Goal: Manage account settings

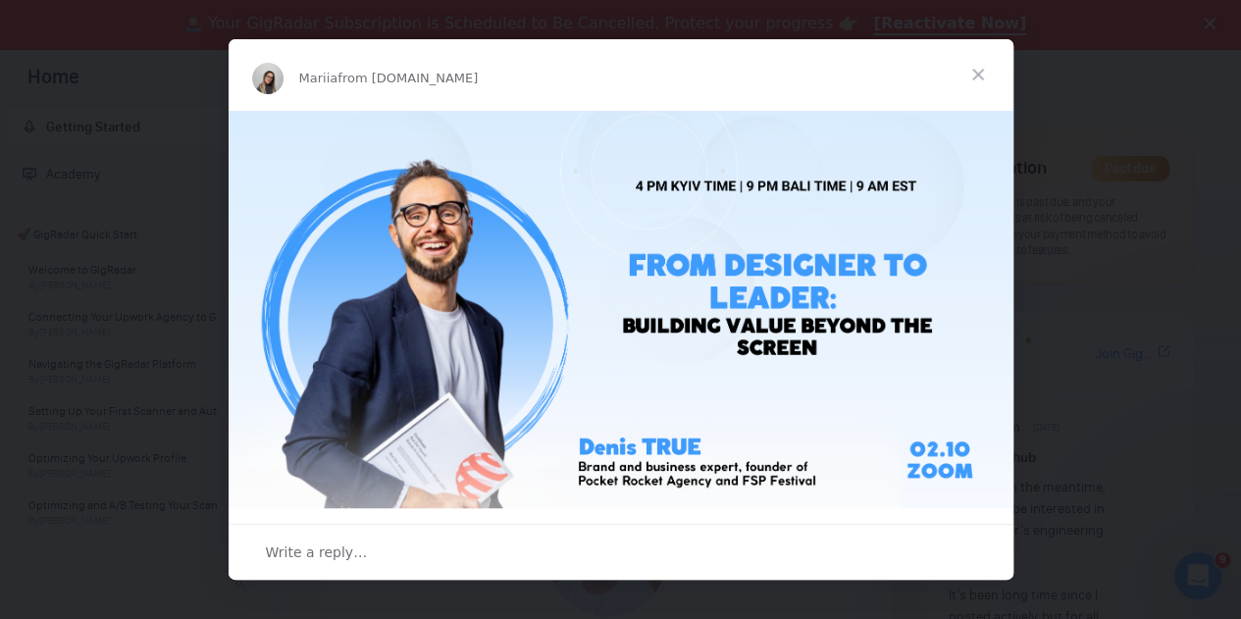
click at [981, 66] on span "Close" at bounding box center [977, 74] width 71 height 71
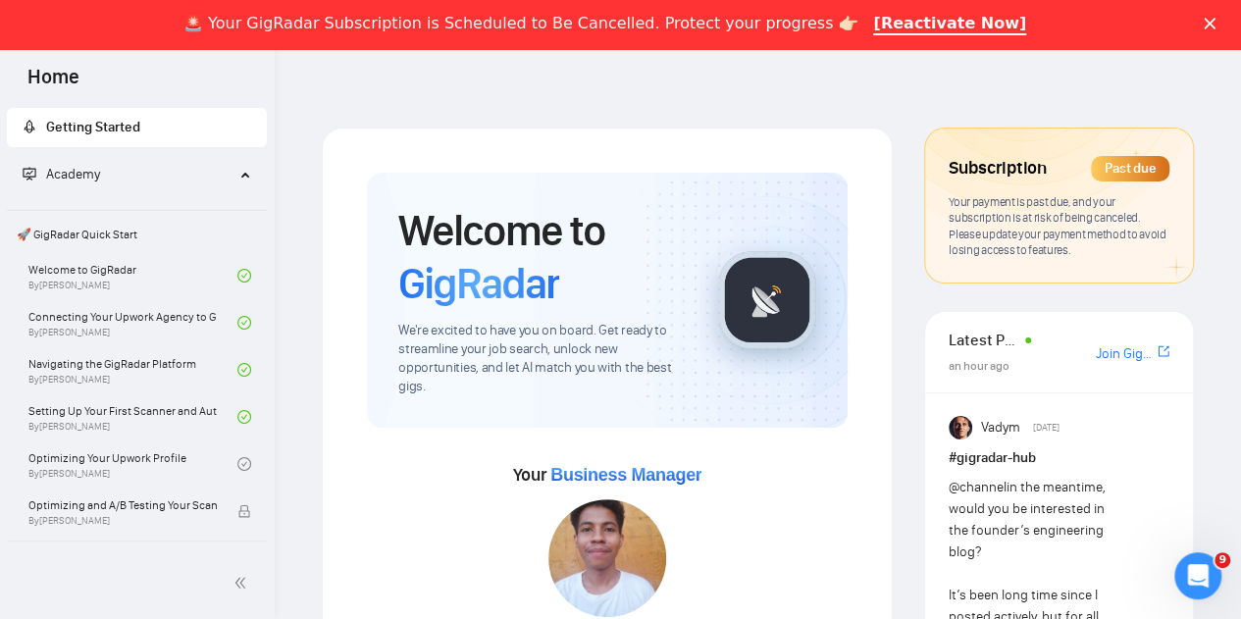
click at [1215, 20] on icon "Close" at bounding box center [1209, 24] width 12 height 12
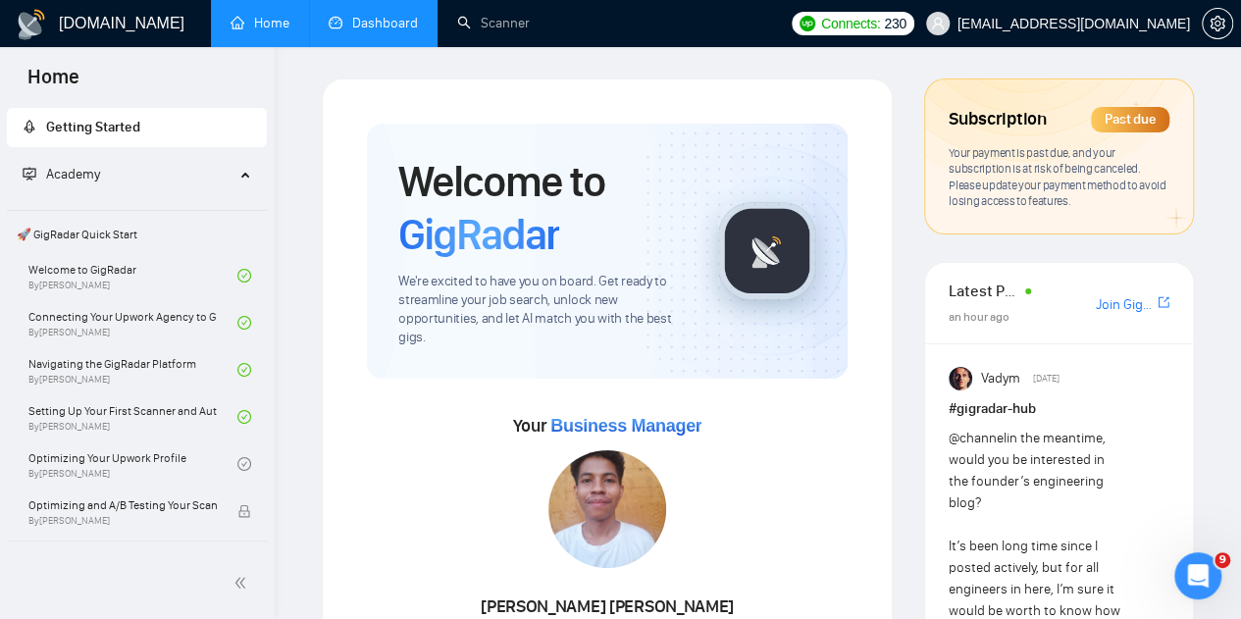
click at [398, 31] on link "Dashboard" at bounding box center [373, 23] width 89 height 17
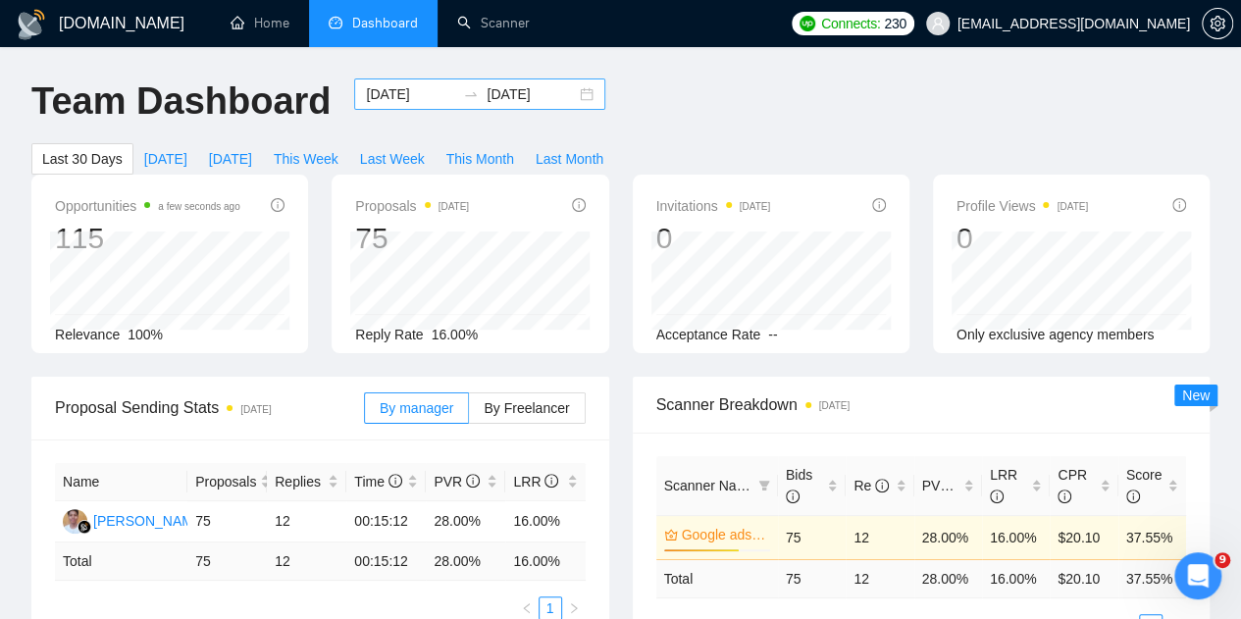
click at [580, 94] on div "2025-09-02 2025-10-02" at bounding box center [479, 93] width 251 height 31
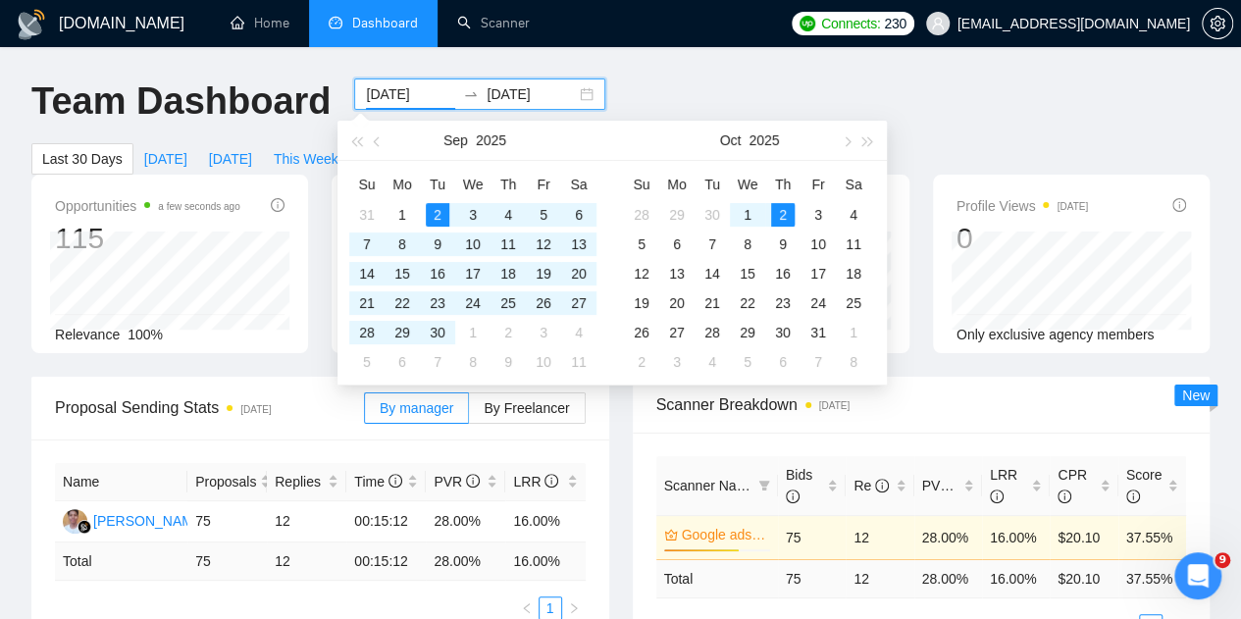
click at [577, 94] on div "2025-09-02 2025-10-02" at bounding box center [479, 93] width 251 height 31
click at [375, 144] on span "button" at bounding box center [379, 141] width 10 height 10
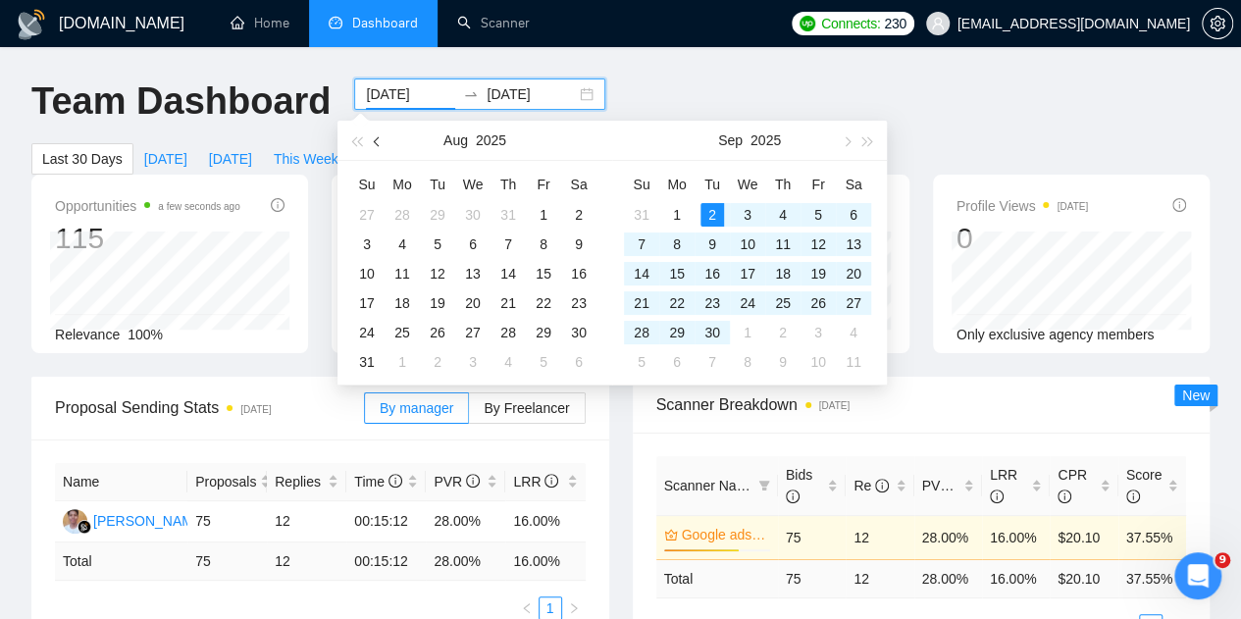
click at [375, 144] on span "button" at bounding box center [379, 141] width 10 height 10
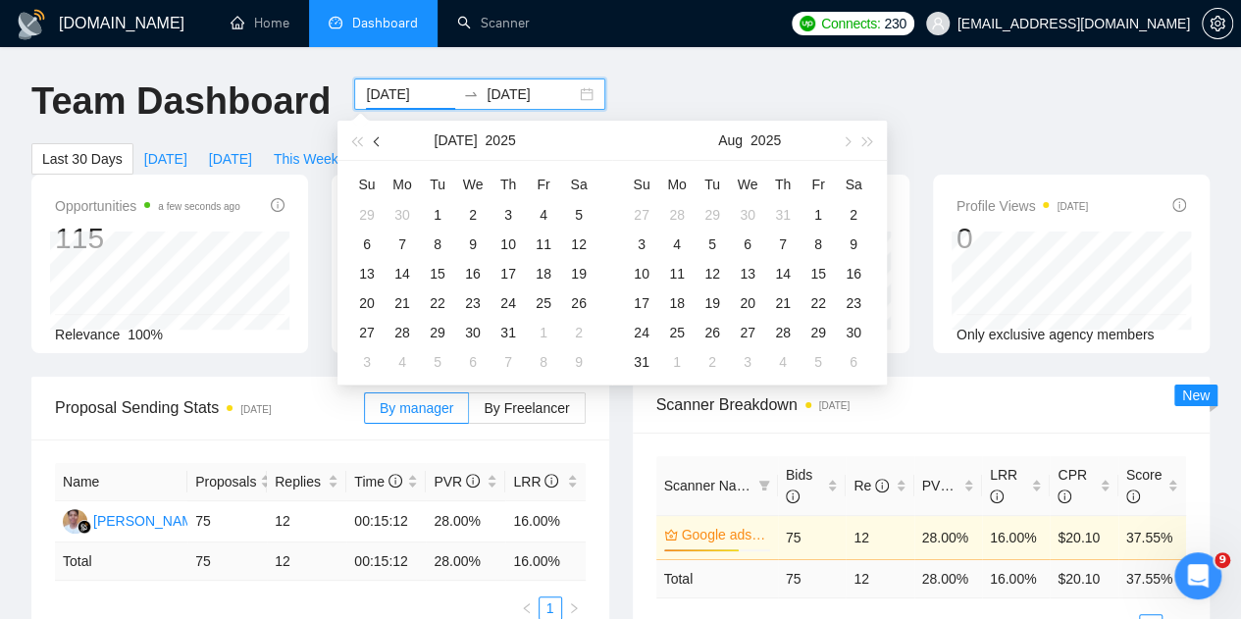
click at [375, 144] on span "button" at bounding box center [379, 141] width 10 height 10
type input "2025-06-01"
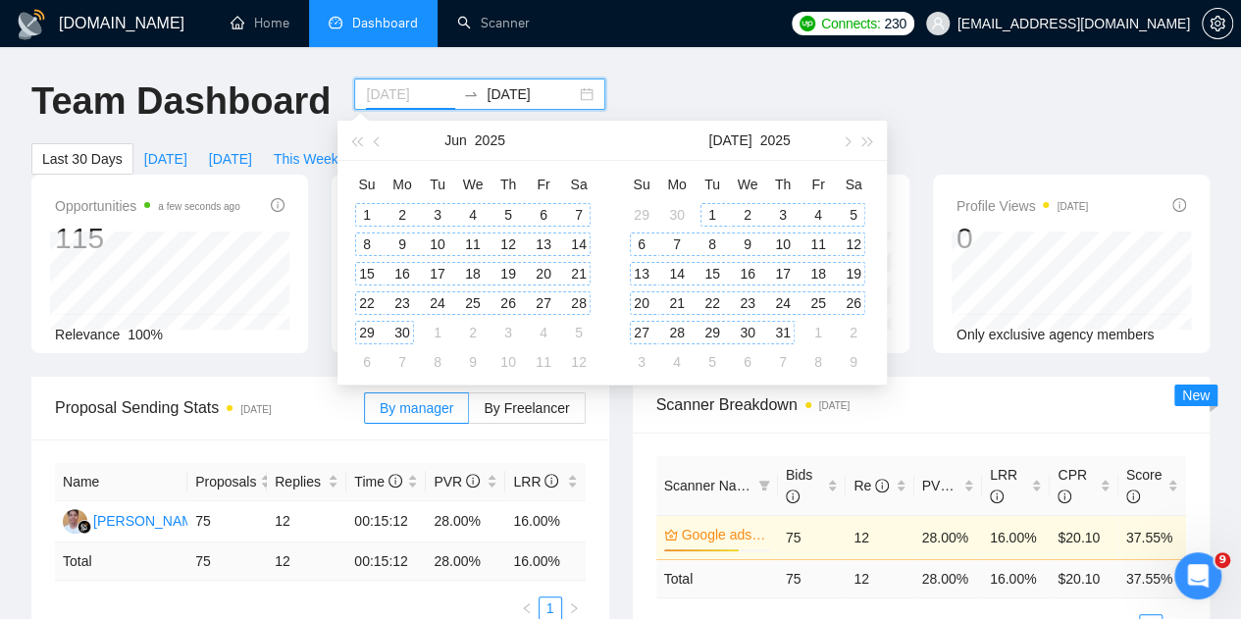
click at [363, 214] on div "1" at bounding box center [367, 215] width 24 height 24
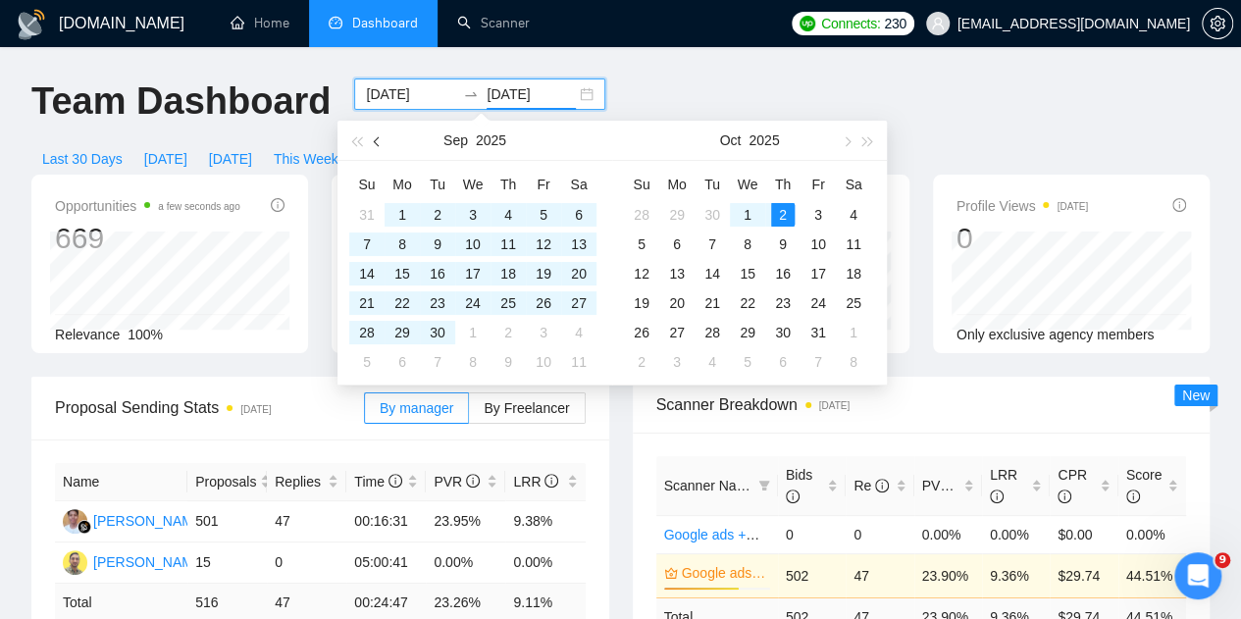
click at [375, 139] on span "button" at bounding box center [379, 141] width 10 height 10
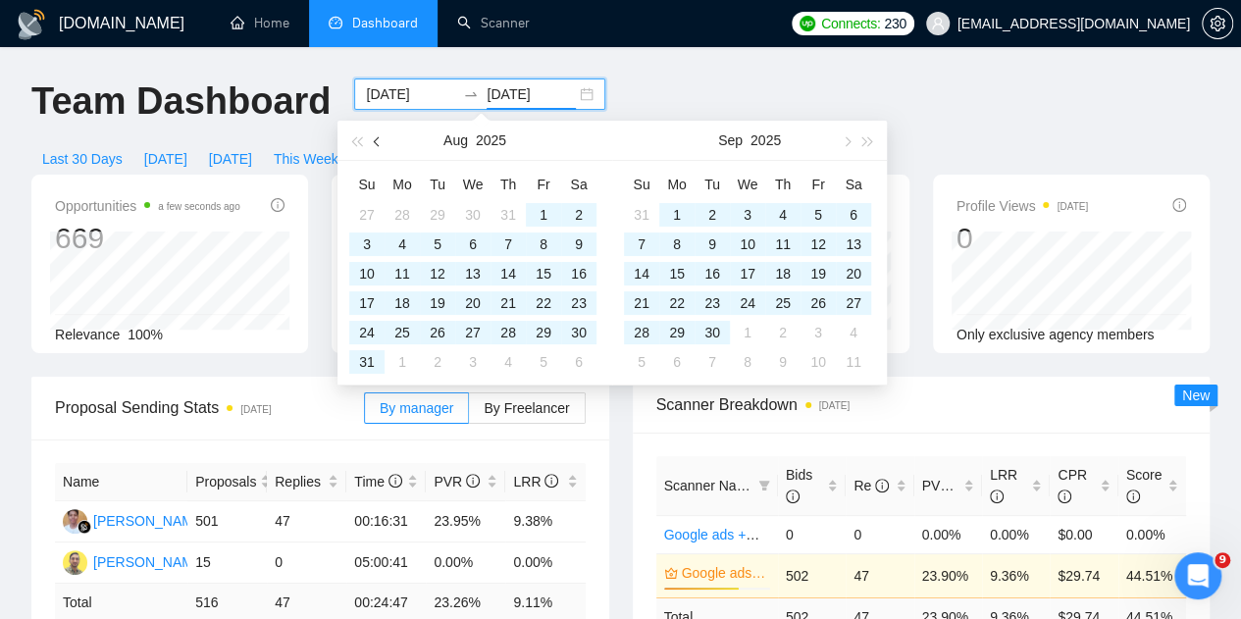
click at [375, 139] on span "button" at bounding box center [379, 141] width 10 height 10
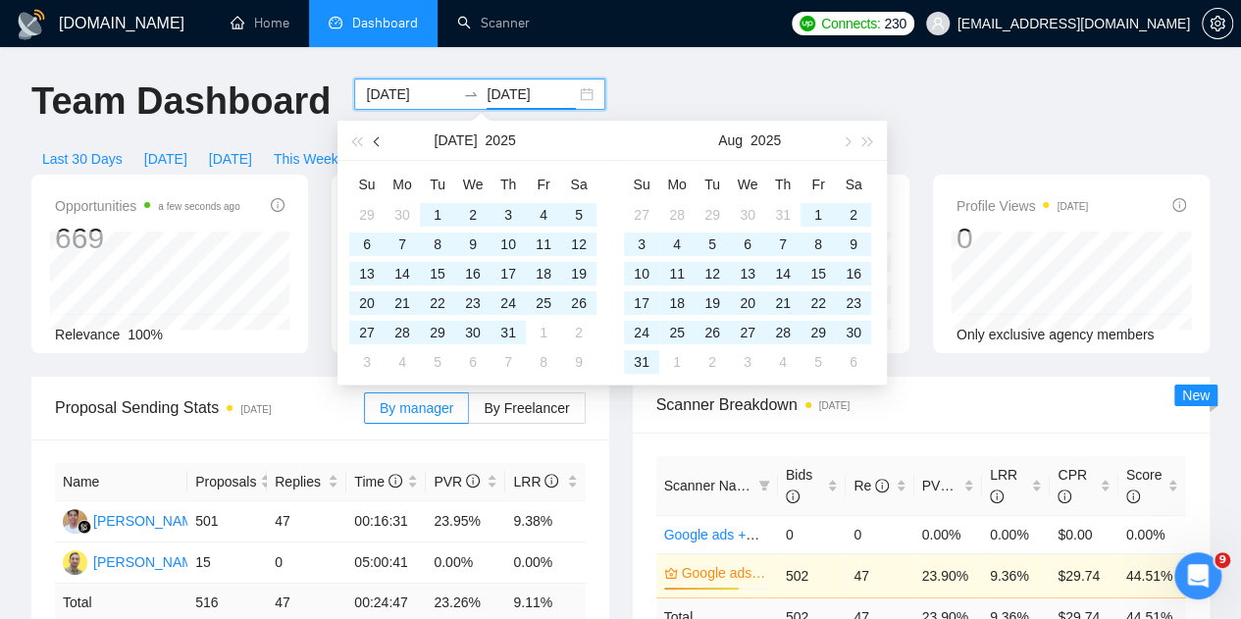
click at [377, 137] on span "button" at bounding box center [379, 141] width 10 height 10
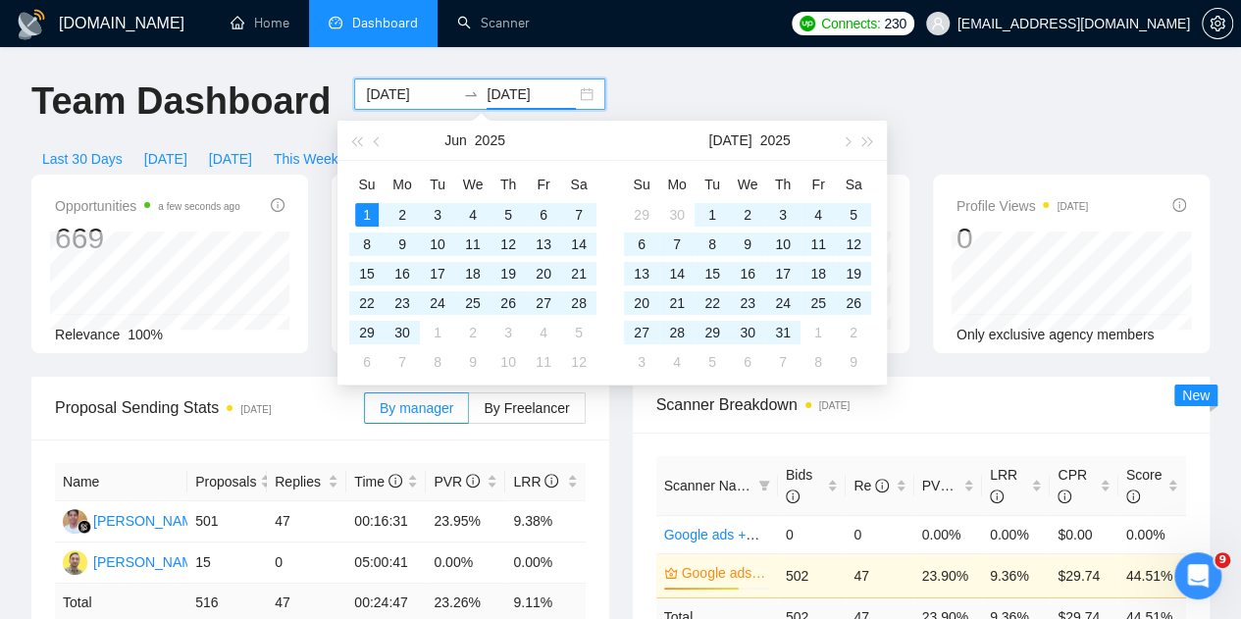
type input "2025-06-01"
click at [367, 214] on div "1" at bounding box center [367, 215] width 24 height 24
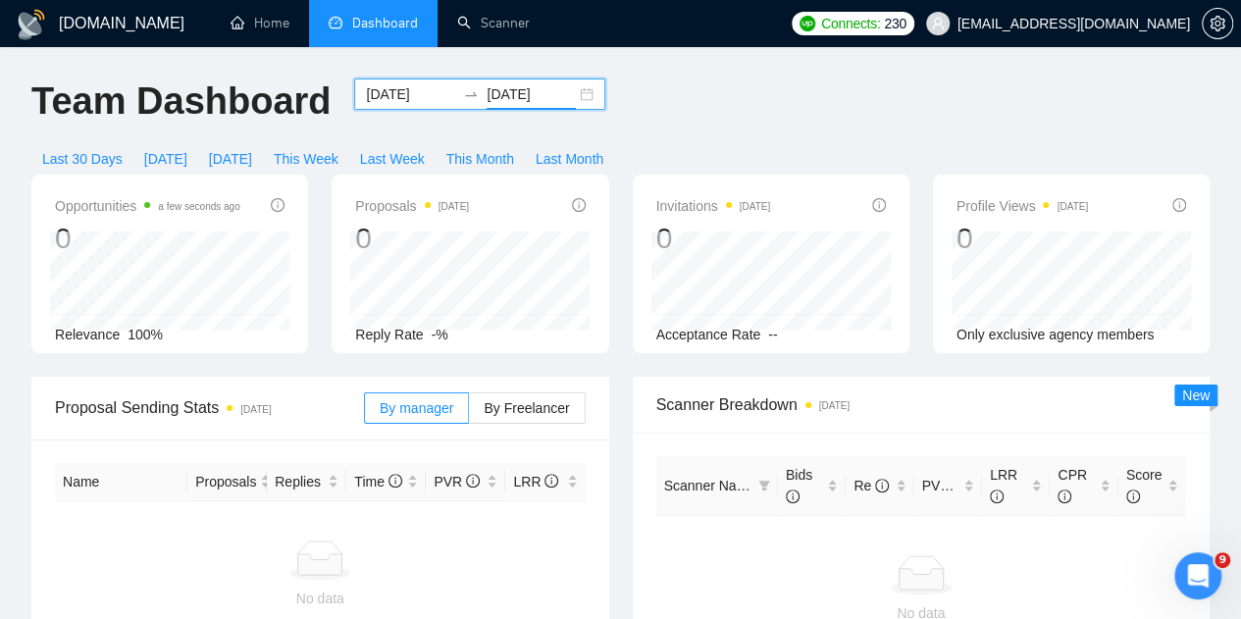
click at [564, 91] on div "2025-06-01 2025-06-01" at bounding box center [479, 93] width 251 height 31
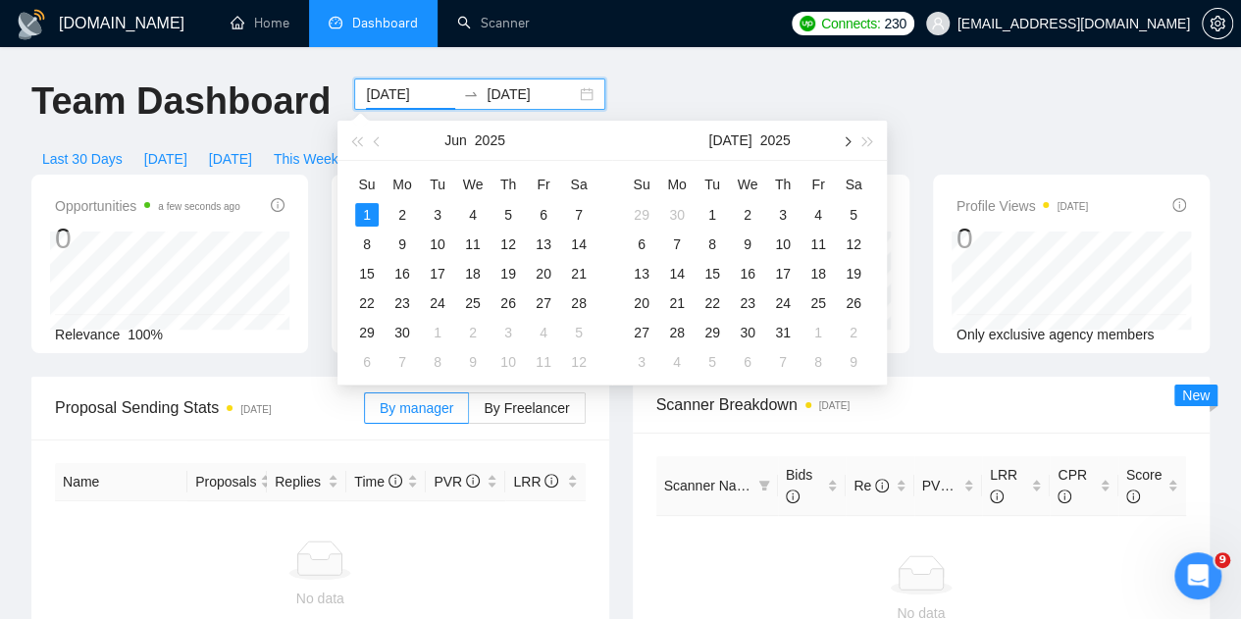
click at [842, 138] on button "button" at bounding box center [846, 140] width 22 height 39
type input "2025-09-30"
click at [711, 345] on td "30" at bounding box center [711, 332] width 35 height 29
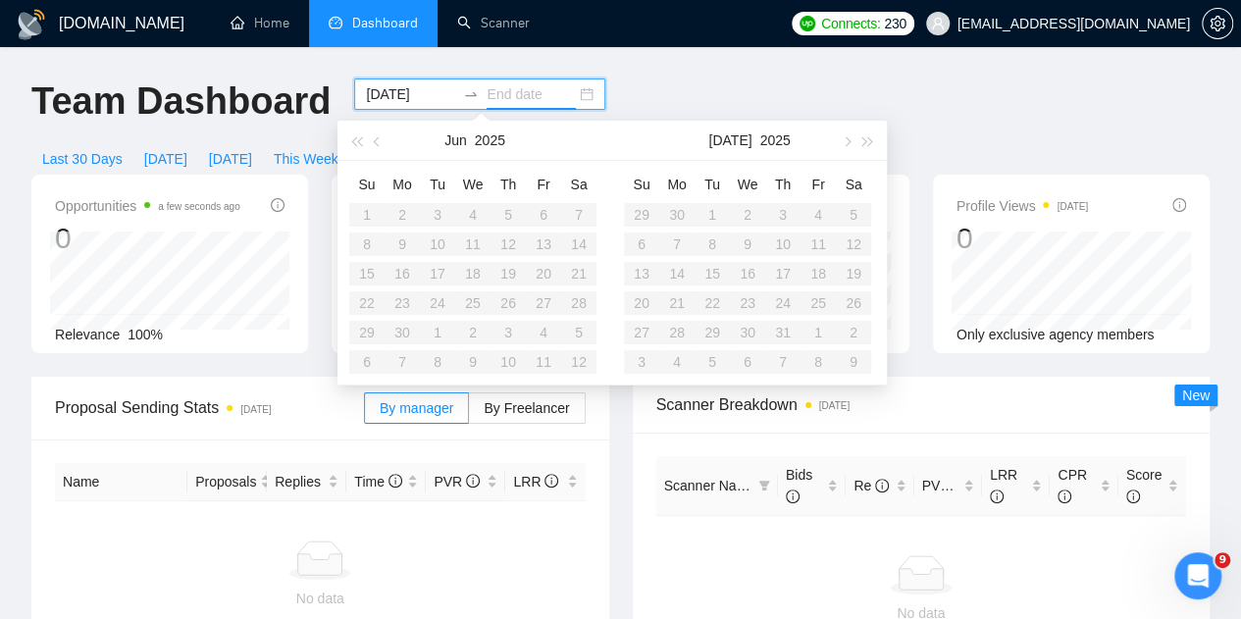
type input "2025-06-01"
click at [357, 76] on div "GigRadar.io Home Dashboard Scanner Connects: 230 ankurmit@gmail.com Team Dashbo…" at bounding box center [620, 619] width 1241 height 1238
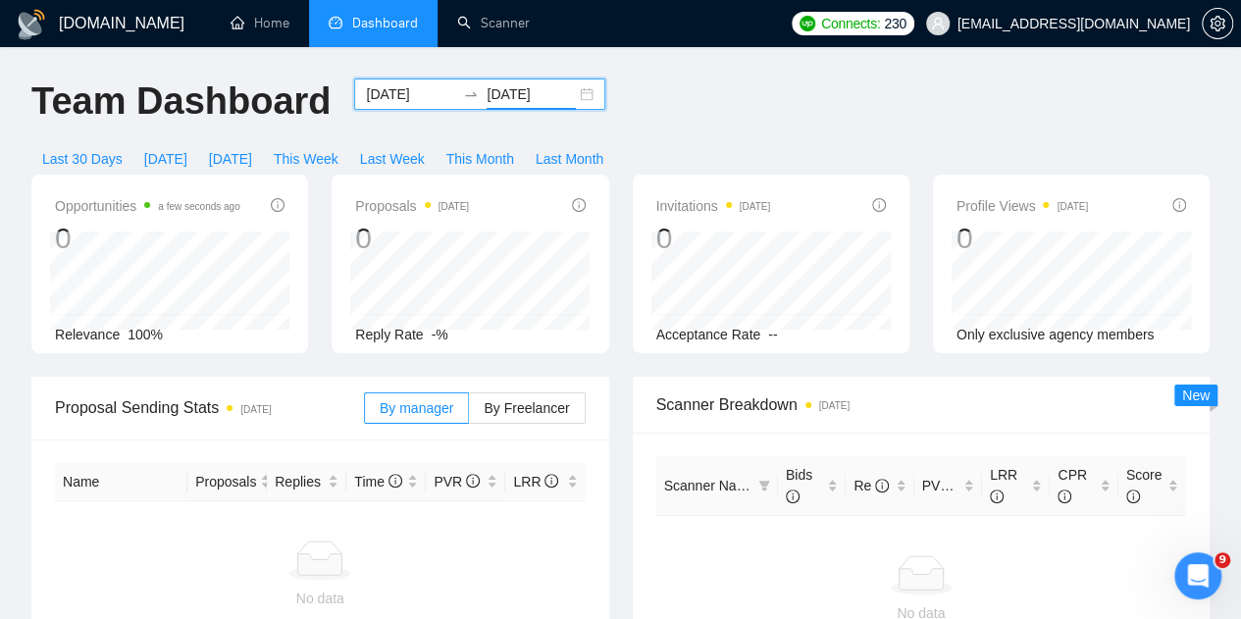
click at [372, 94] on input "2025-06-01" at bounding box center [410, 94] width 89 height 22
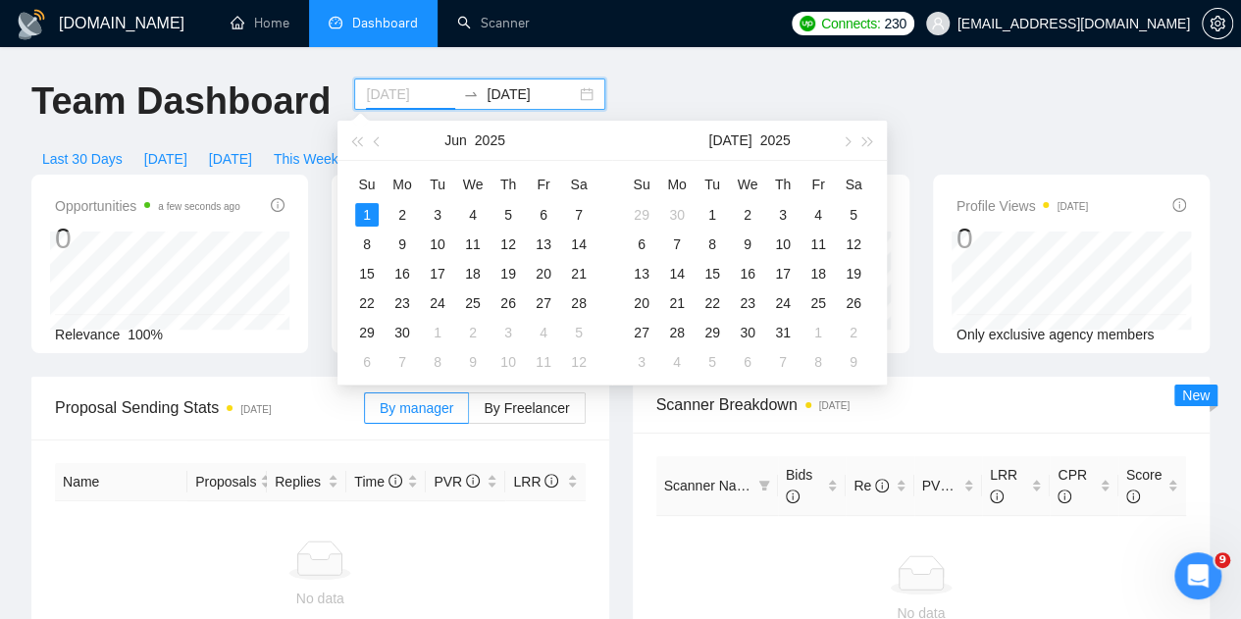
click at [361, 212] on div "1" at bounding box center [367, 215] width 24 height 24
click at [847, 142] on span "button" at bounding box center [846, 141] width 10 height 10
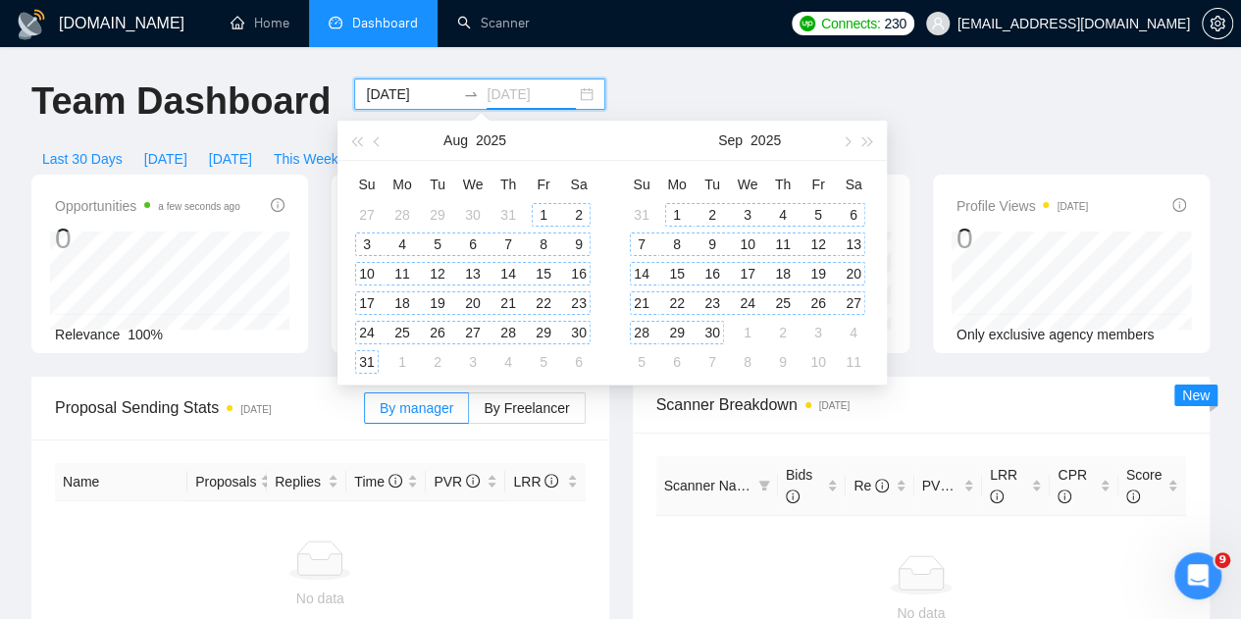
click at [706, 331] on div "30" at bounding box center [712, 333] width 24 height 24
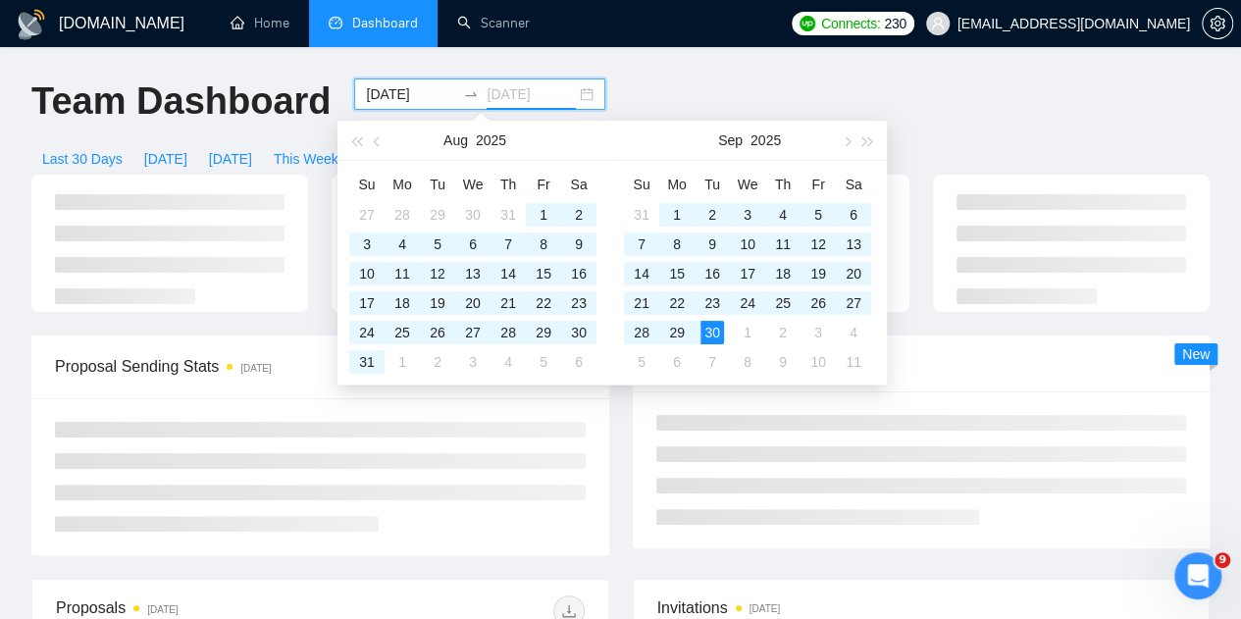
type input "2025-09-30"
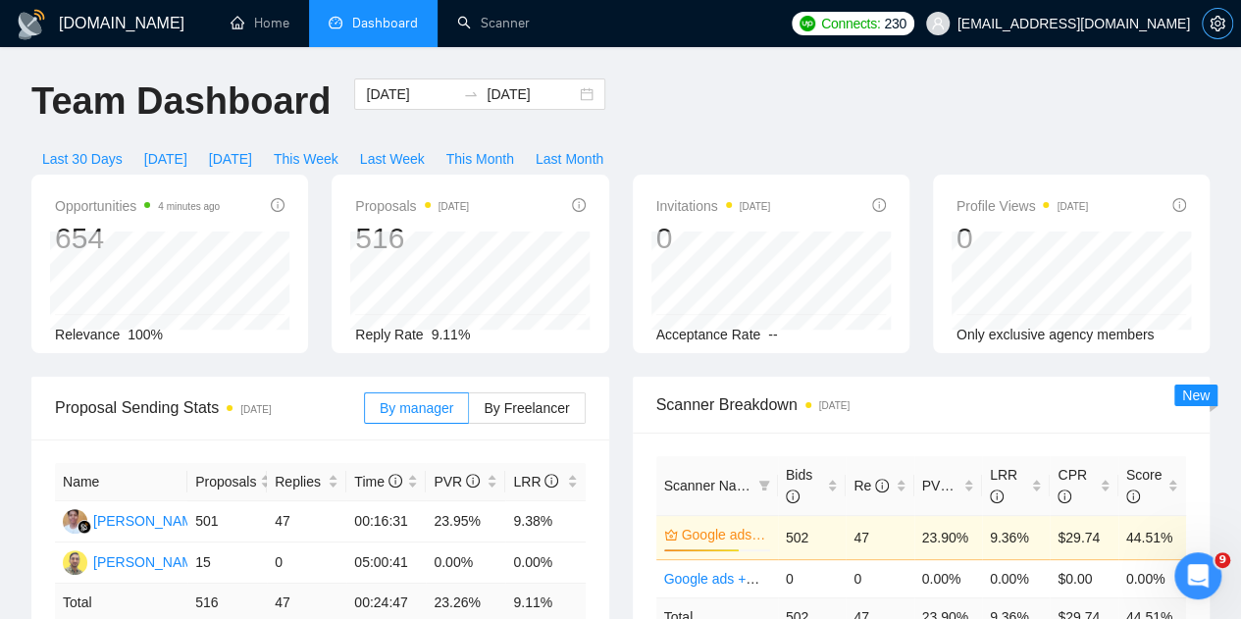
click at [1212, 30] on icon "setting" at bounding box center [1217, 24] width 16 height 16
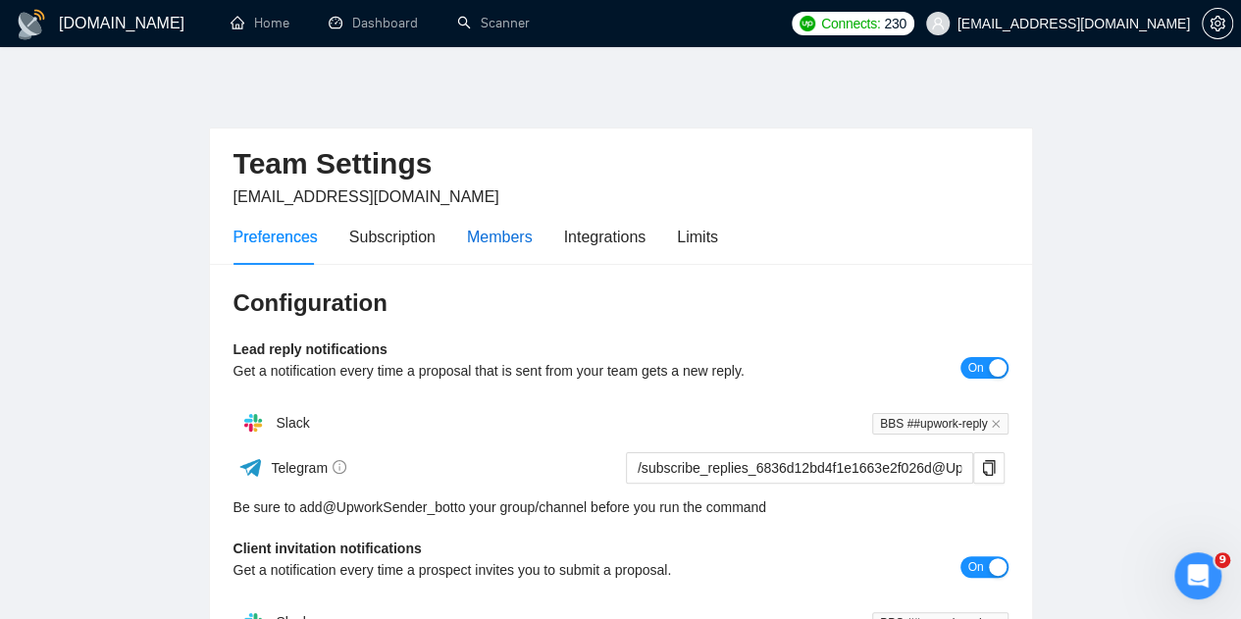
click at [509, 236] on div "Members" at bounding box center [500, 237] width 66 height 25
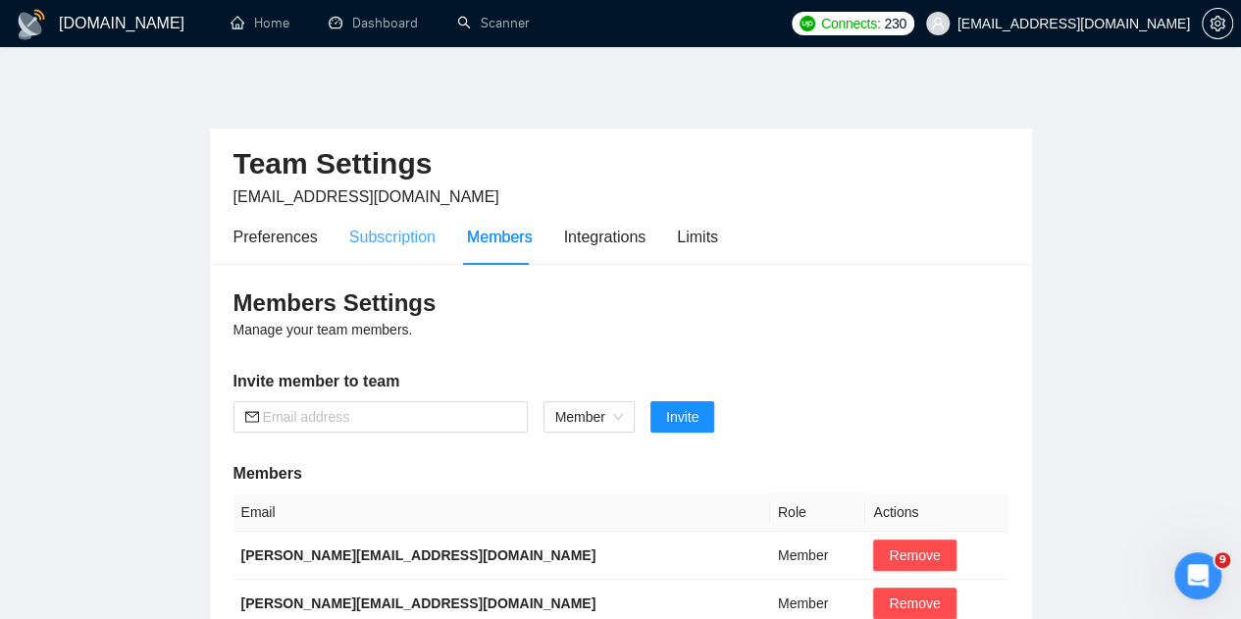
click at [372, 248] on div "Subscription" at bounding box center [392, 237] width 86 height 56
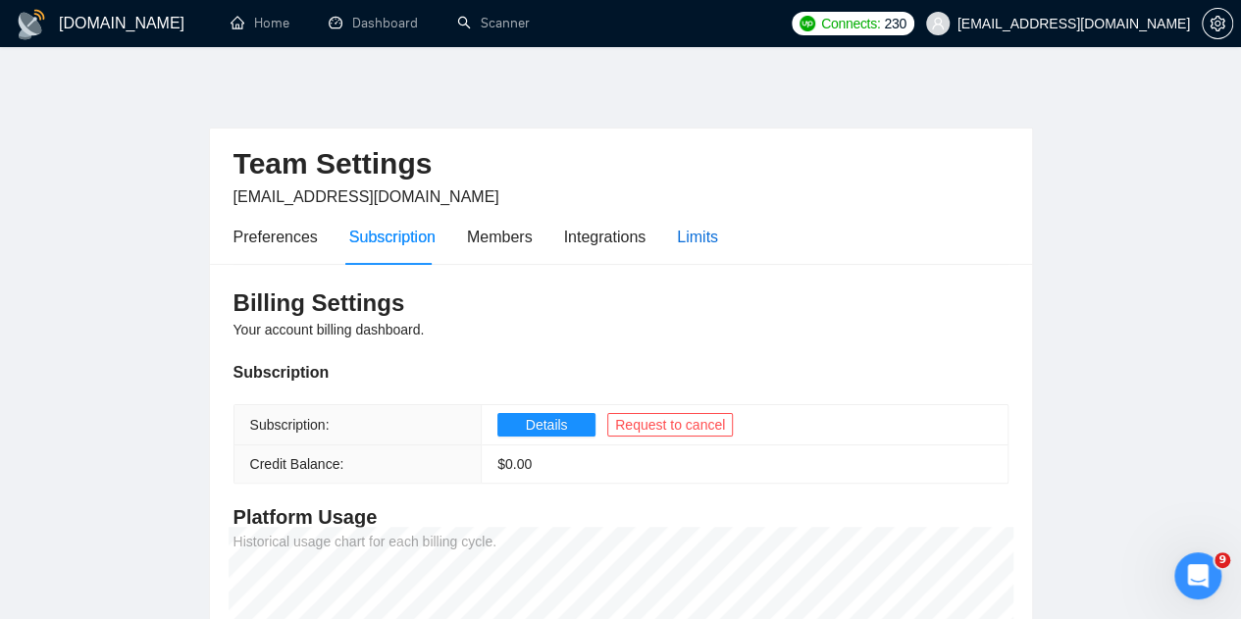
click at [694, 231] on div "Limits" at bounding box center [697, 237] width 41 height 25
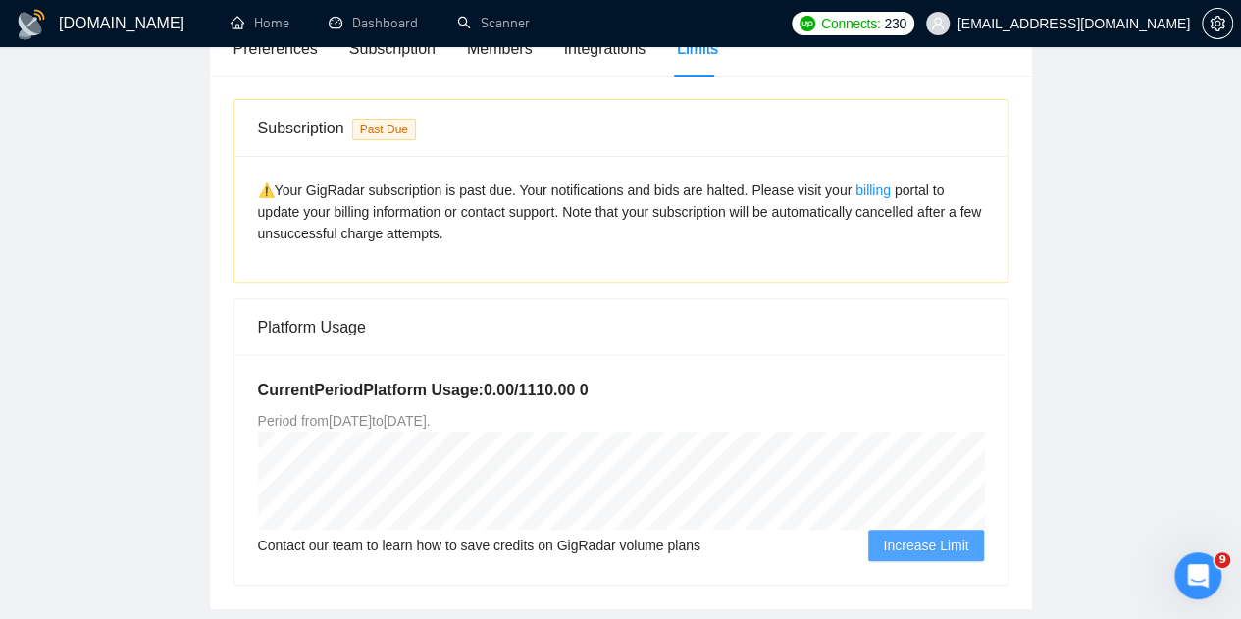
scroll to position [328, 0]
